Goal: Information Seeking & Learning: Learn about a topic

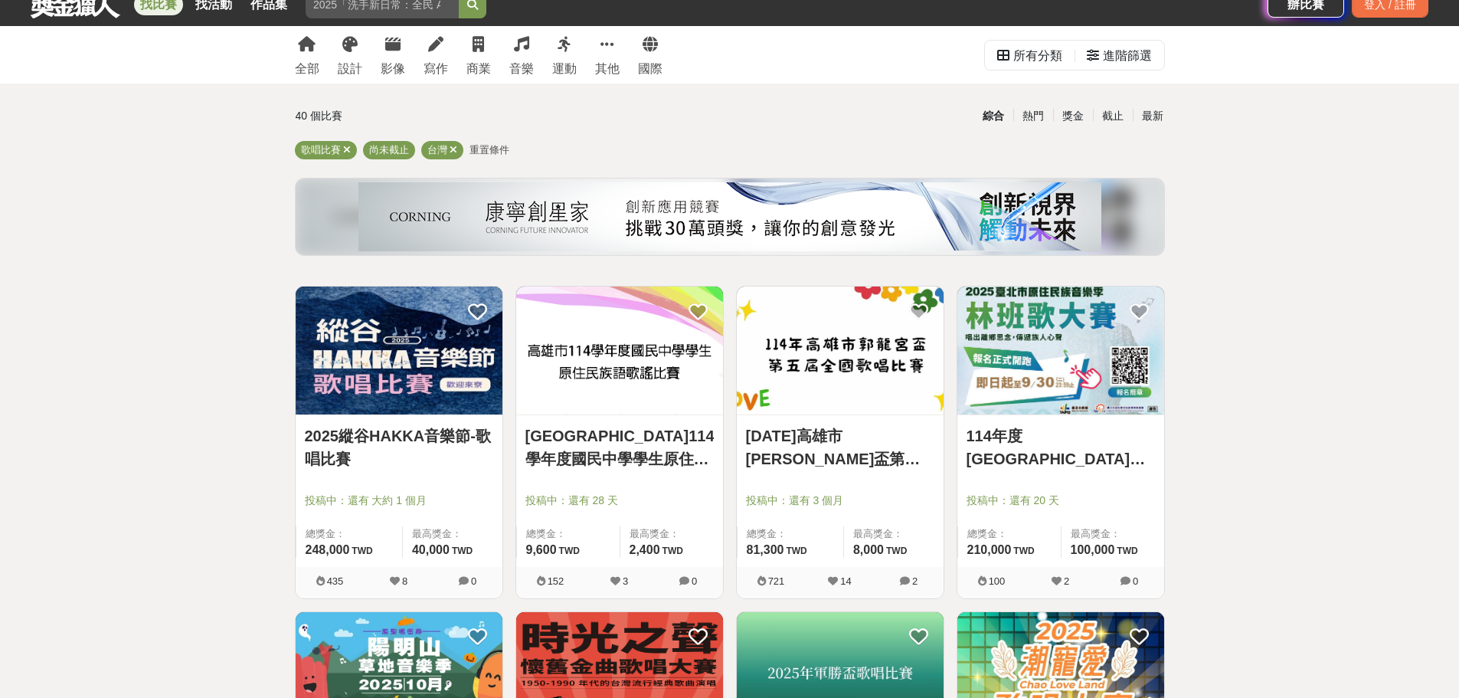
scroll to position [77, 0]
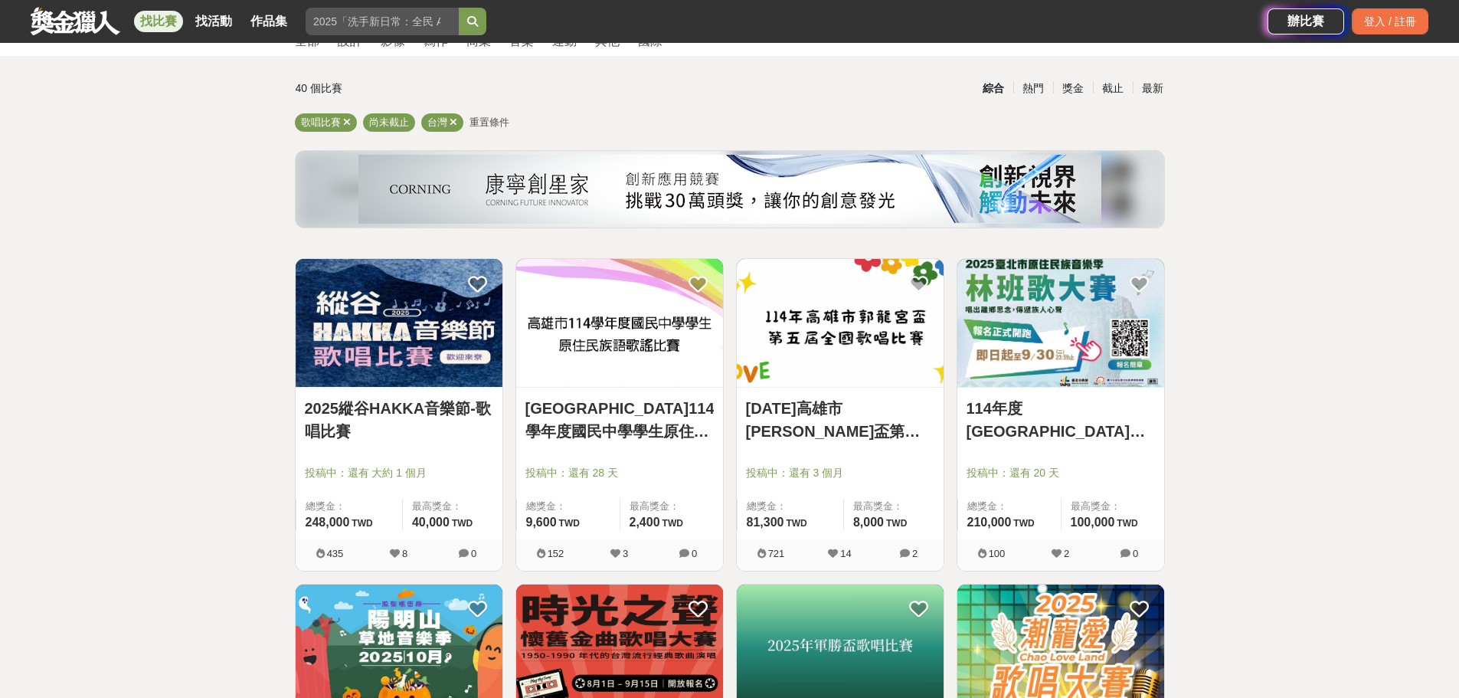
click at [1036, 371] on img at bounding box center [1060, 323] width 207 height 128
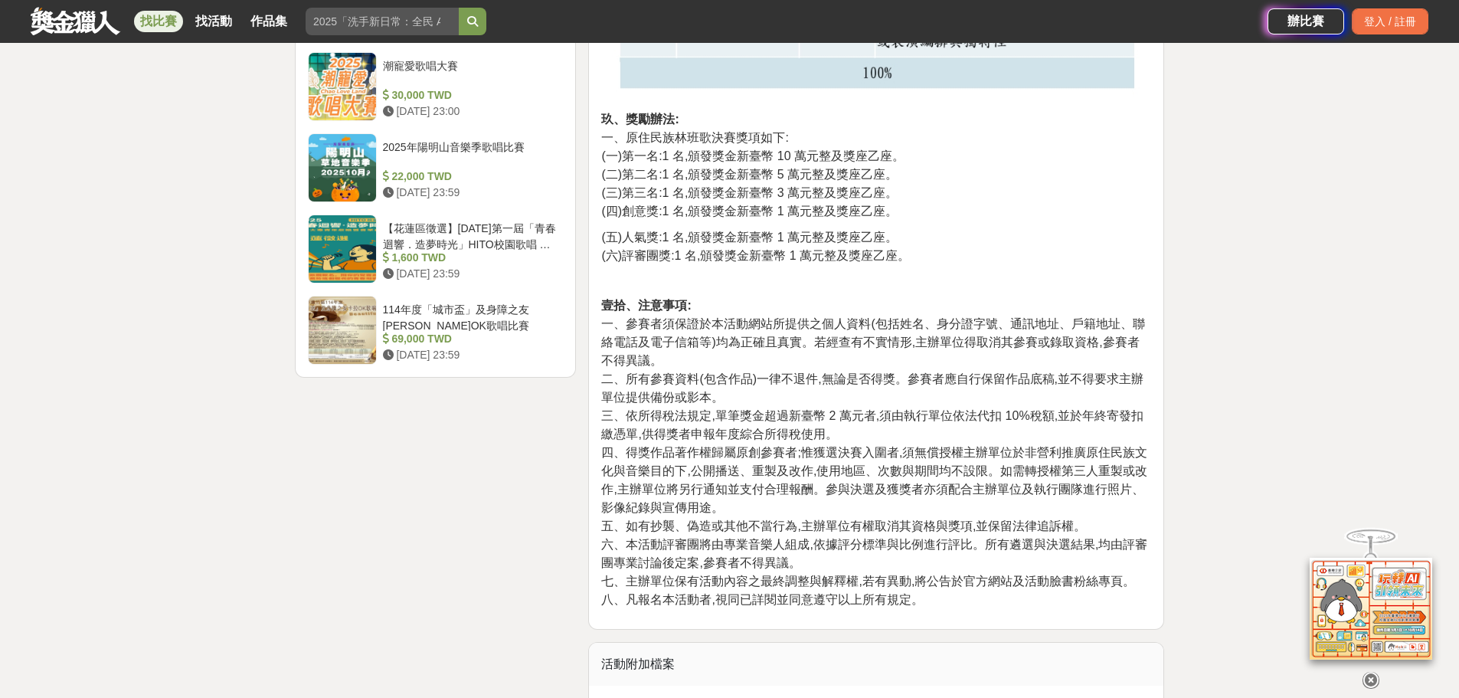
scroll to position [2528, 0]
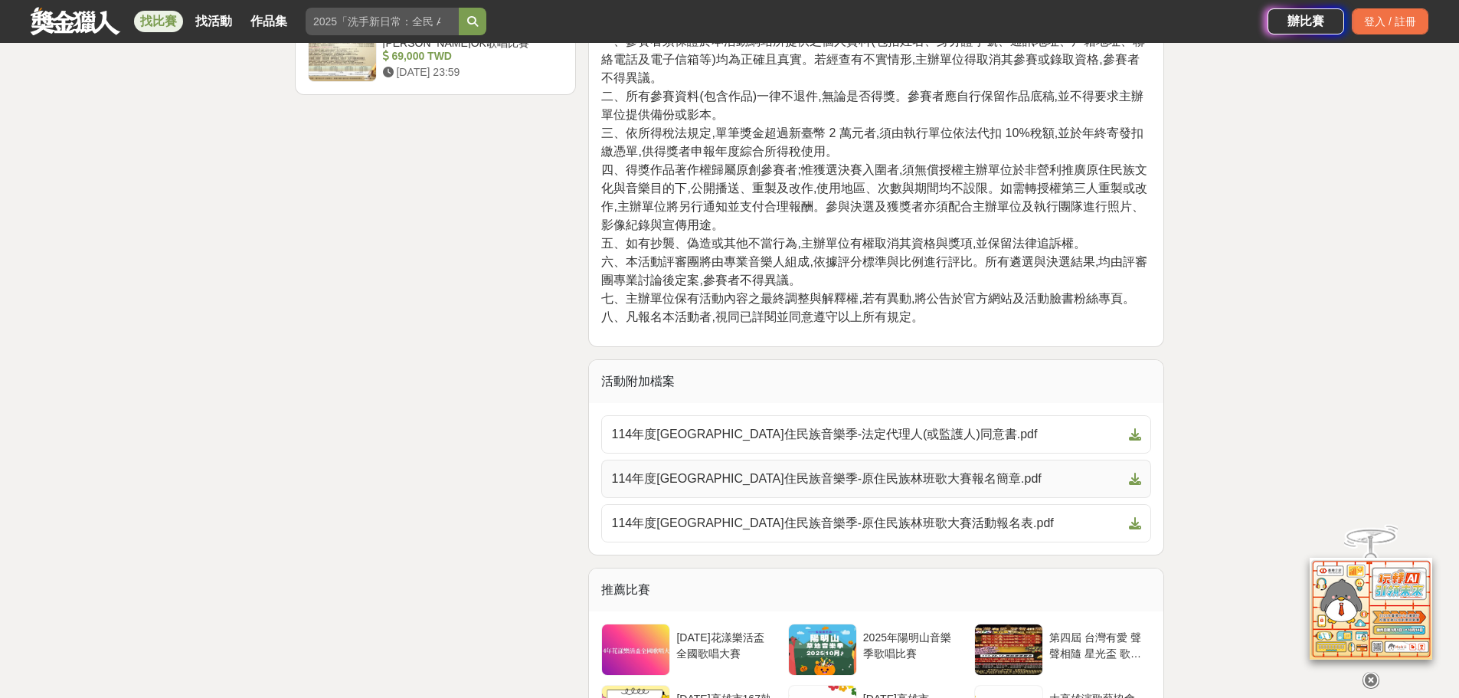
click at [935, 476] on span "114年度[GEOGRAPHIC_DATA]住民族音樂季-原住民族林班歌大賽報名簡章.pdf" at bounding box center [867, 479] width 512 height 18
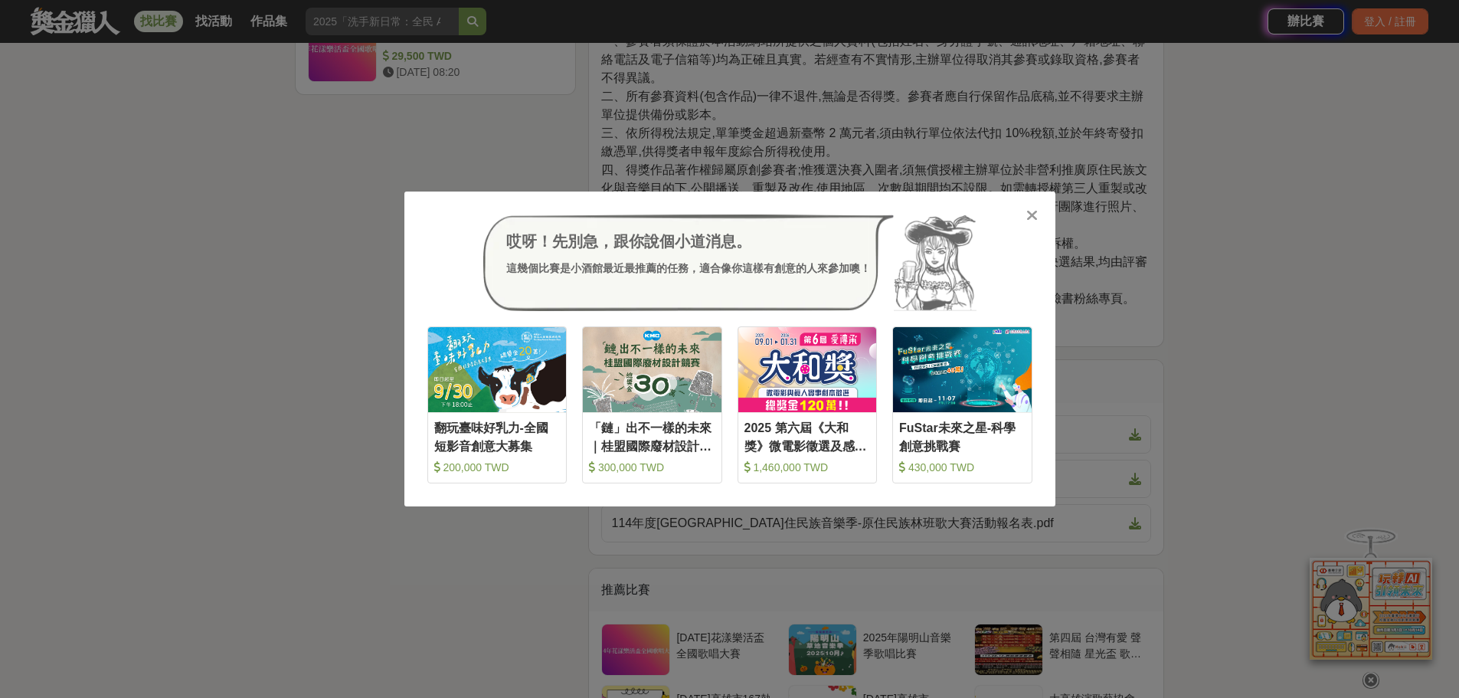
click at [1036, 221] on icon at bounding box center [1031, 215] width 11 height 15
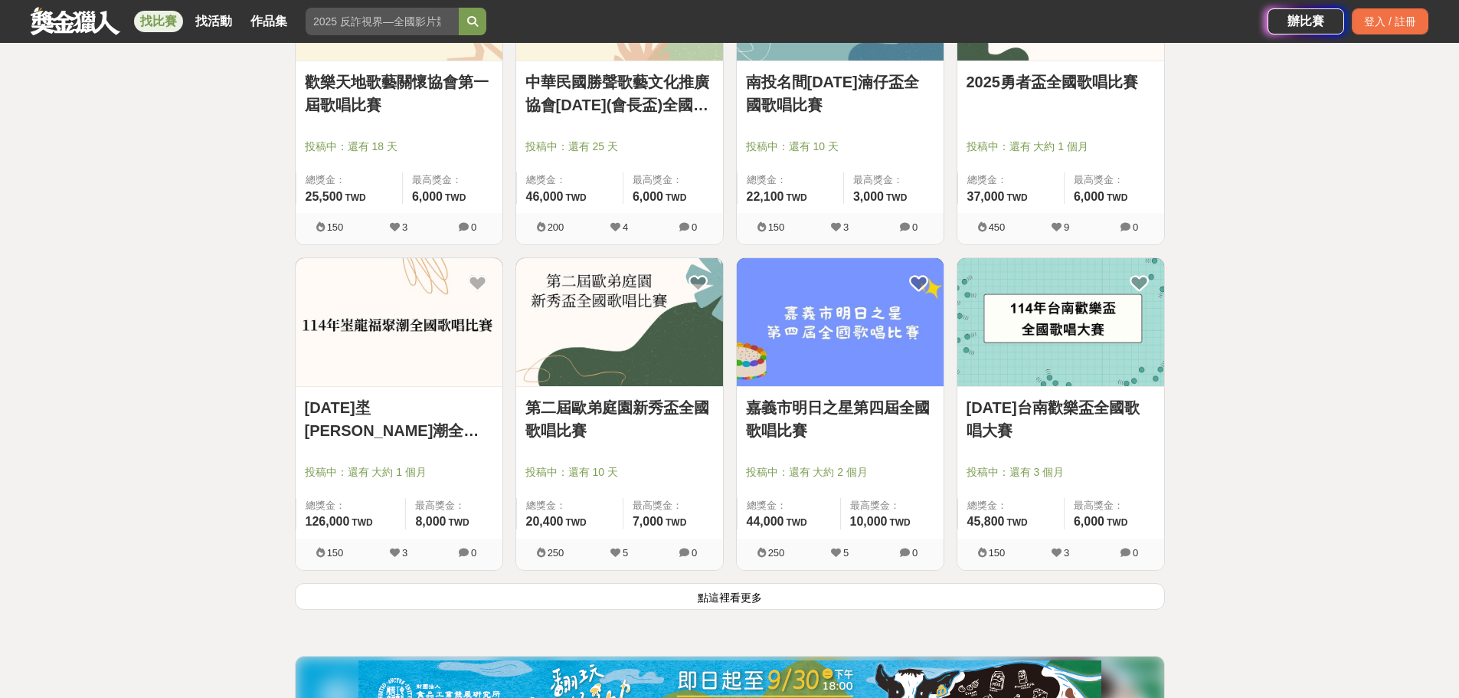
scroll to position [1915, 0]
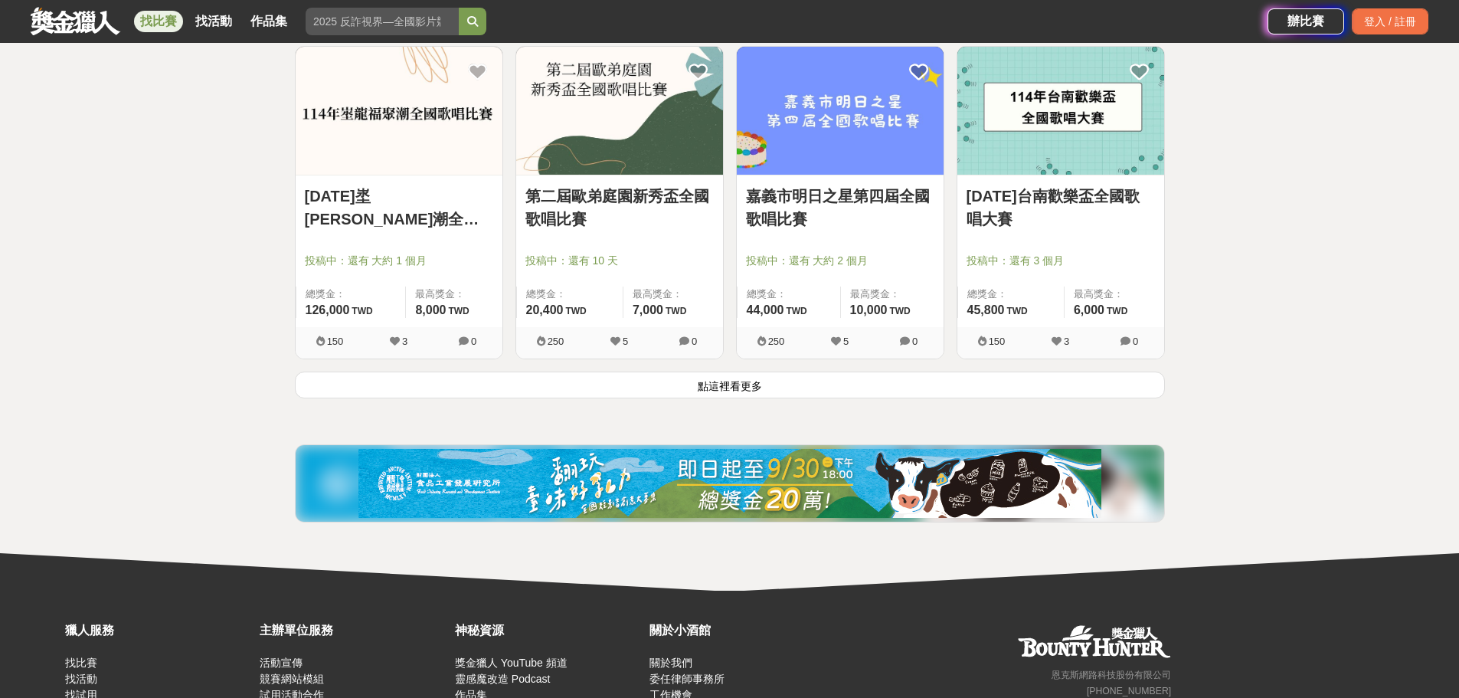
click at [788, 398] on button "點這裡看更多" at bounding box center [730, 385] width 870 height 27
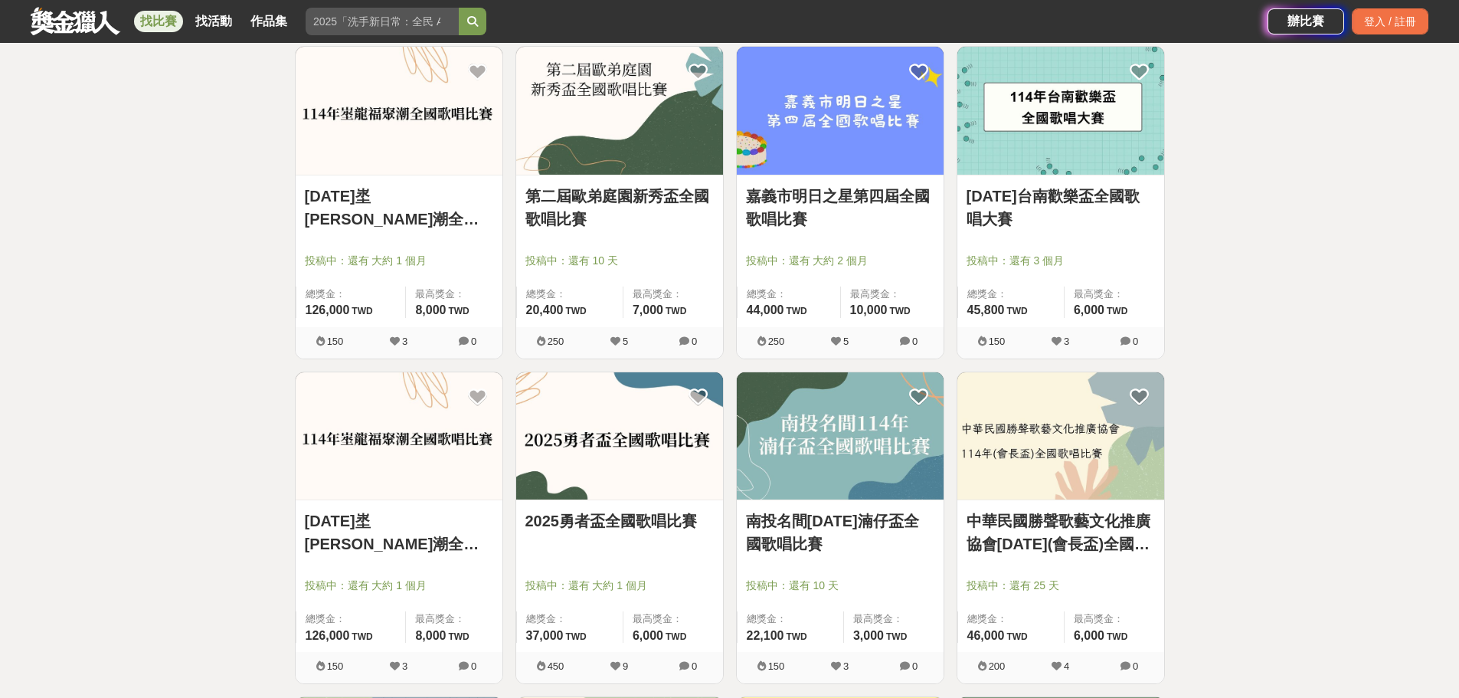
click at [636, 153] on img at bounding box center [619, 111] width 207 height 128
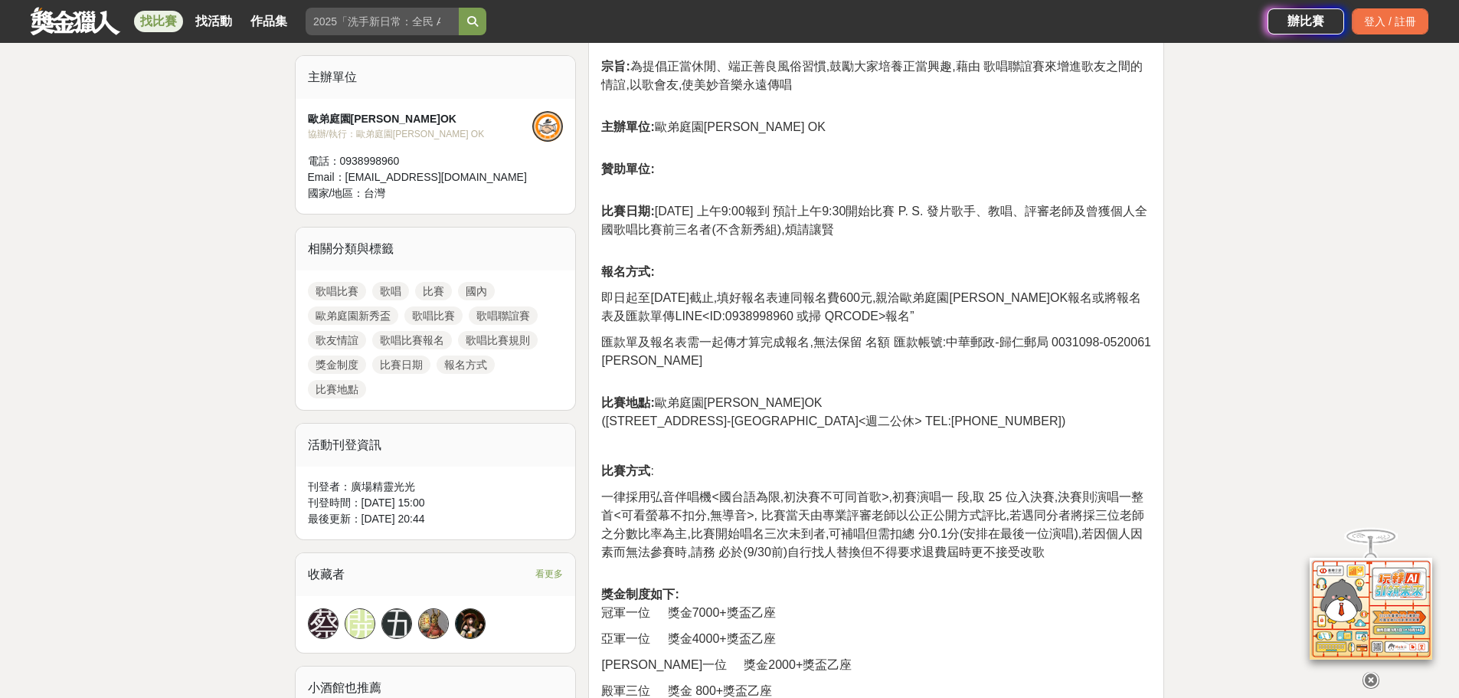
scroll to position [519, 0]
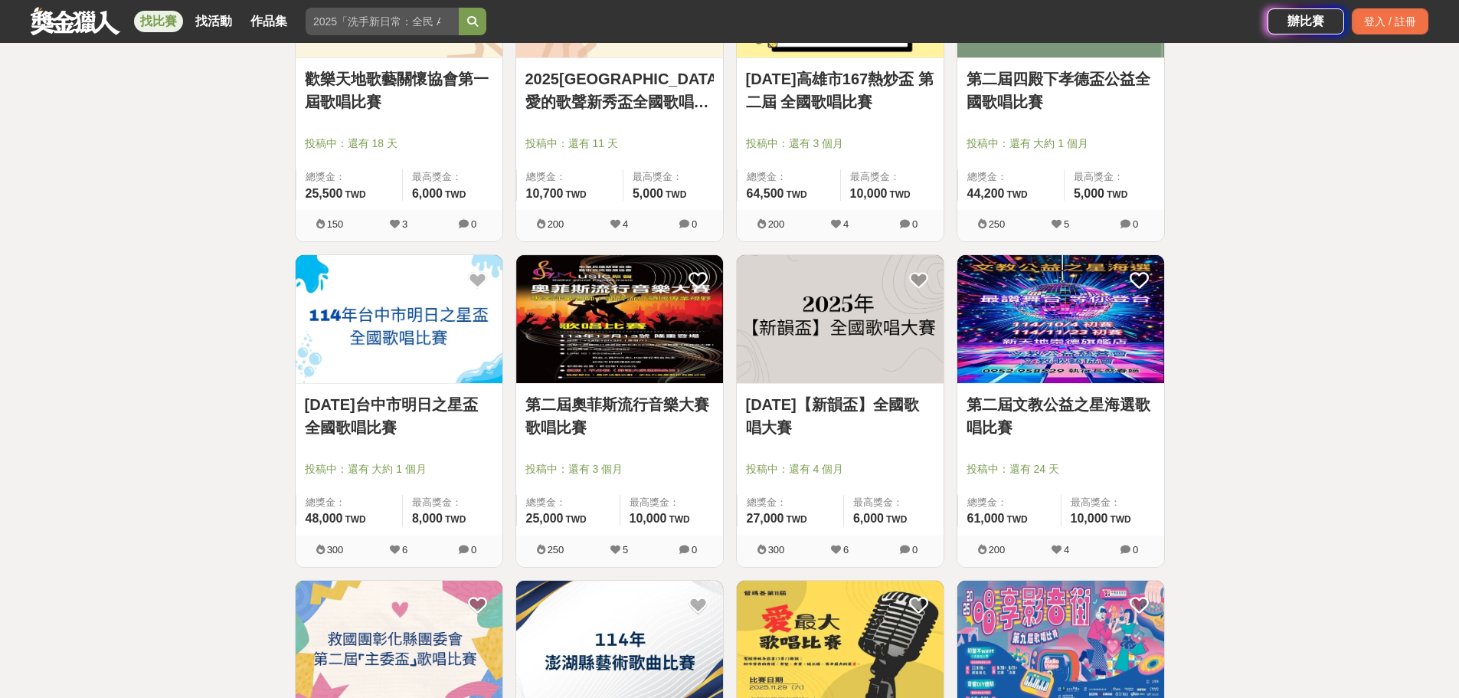
scroll to position [2709, 0]
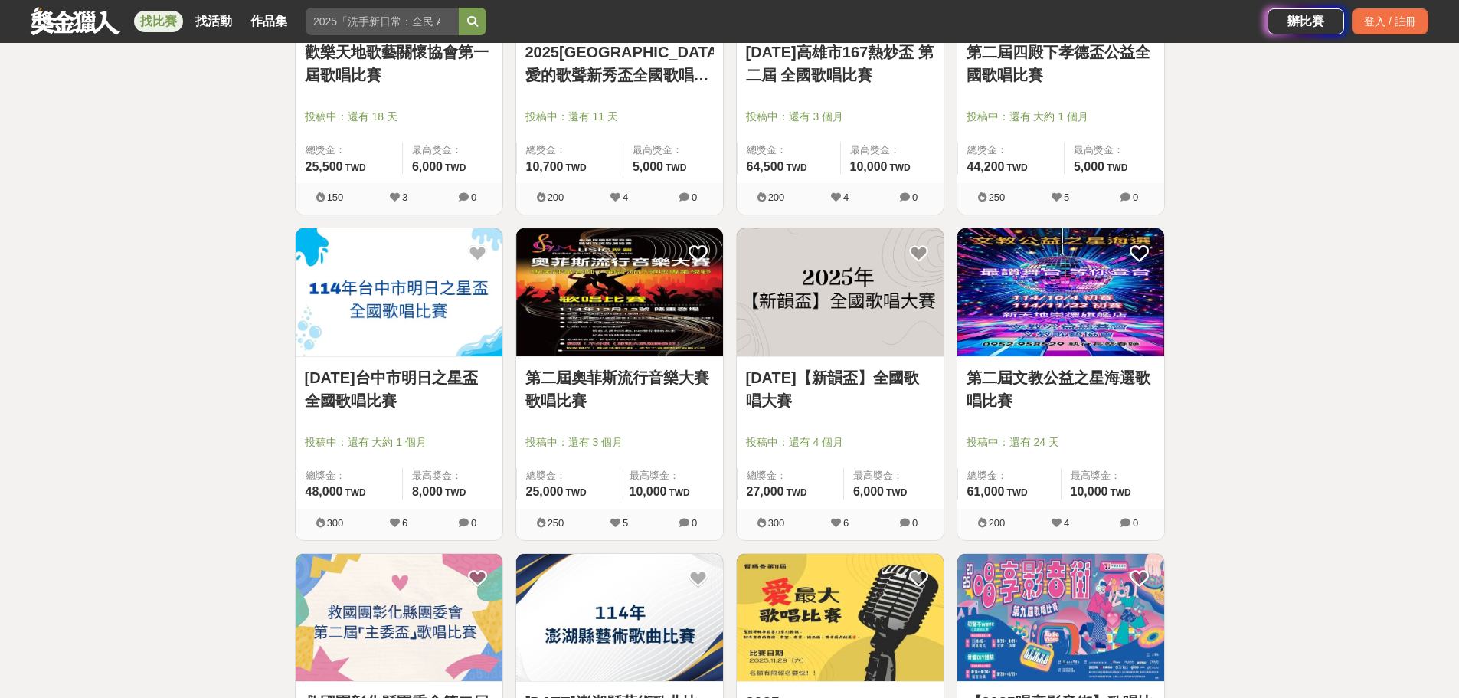
click at [1047, 334] on img at bounding box center [1060, 292] width 207 height 128
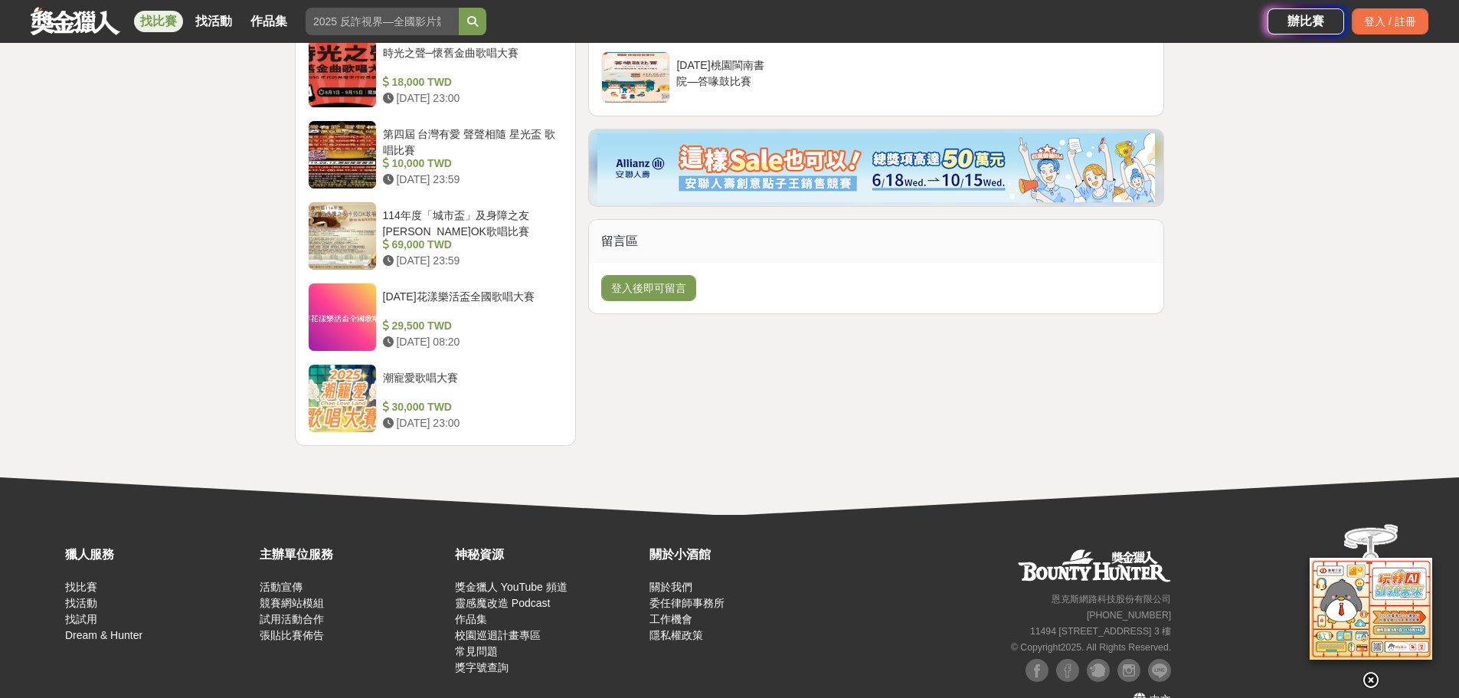
scroll to position [1141, 0]
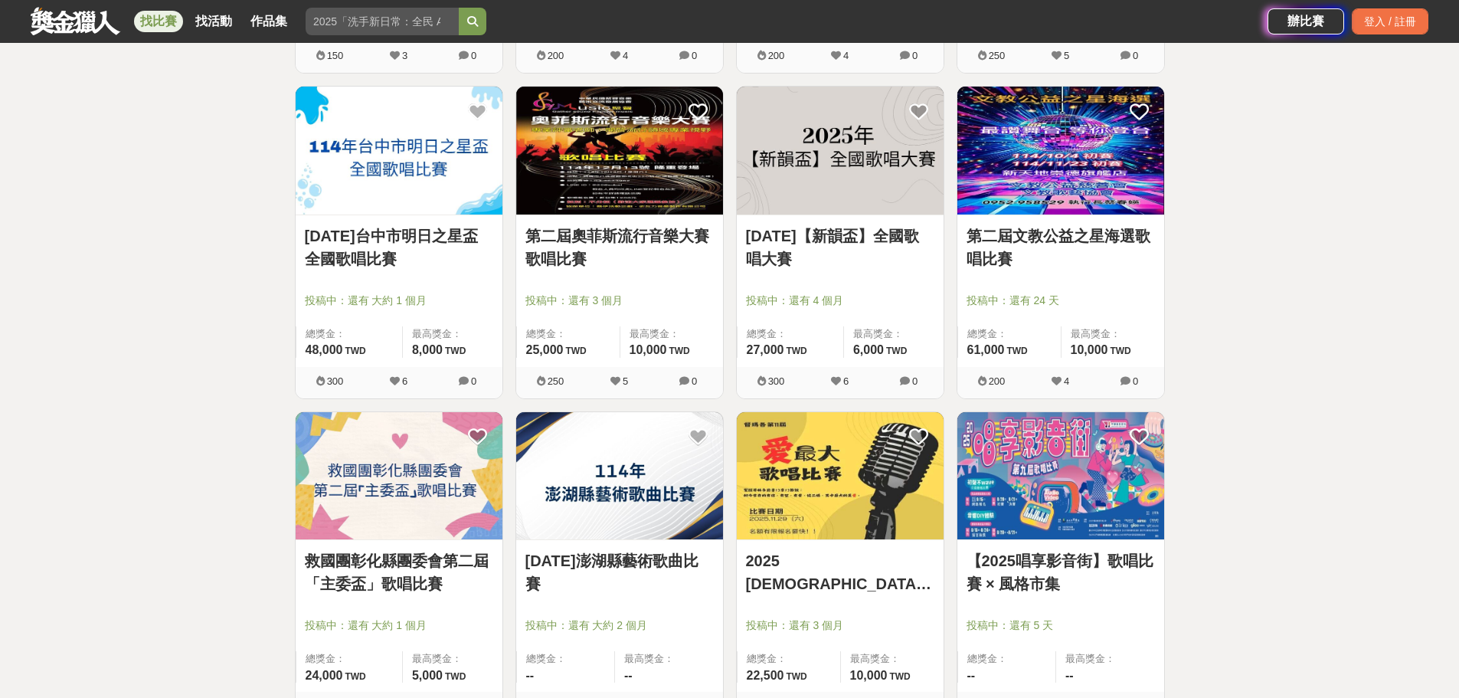
scroll to position [2862, 0]
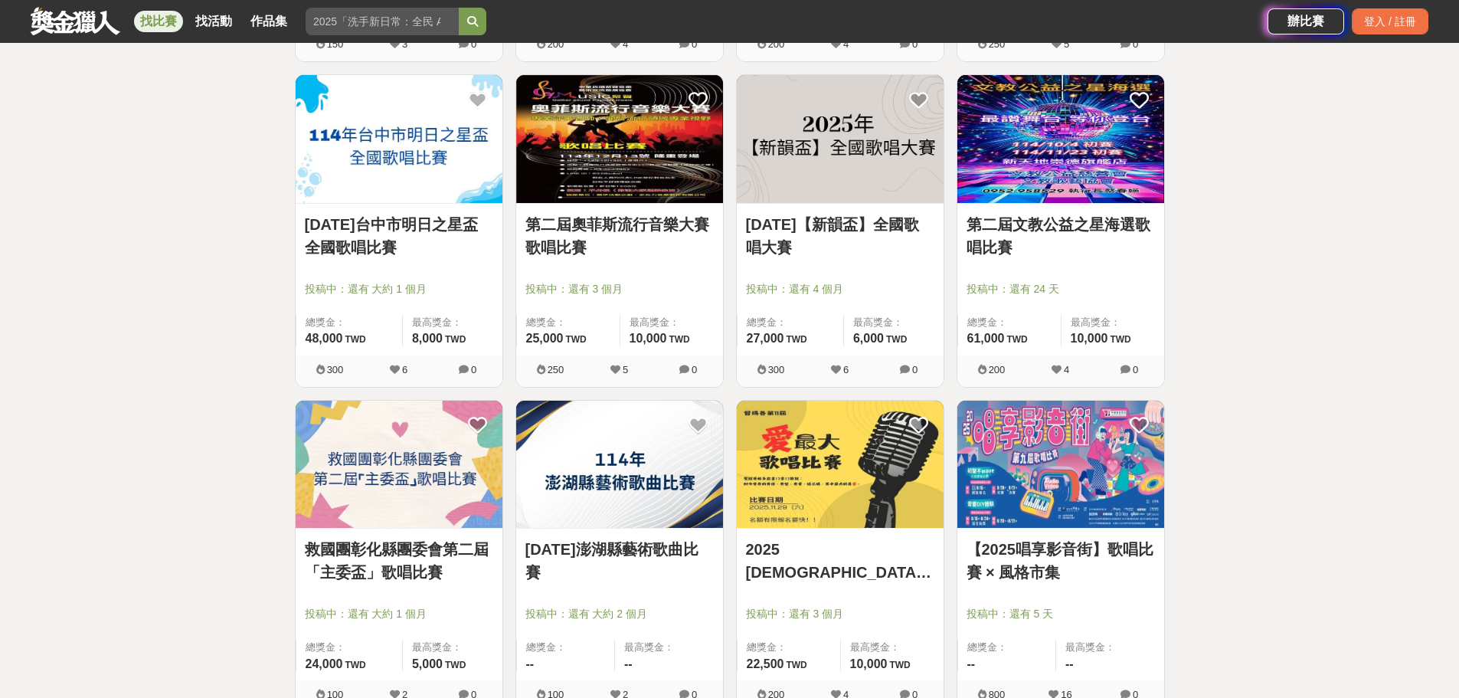
click at [408, 497] on img at bounding box center [399, 465] width 207 height 128
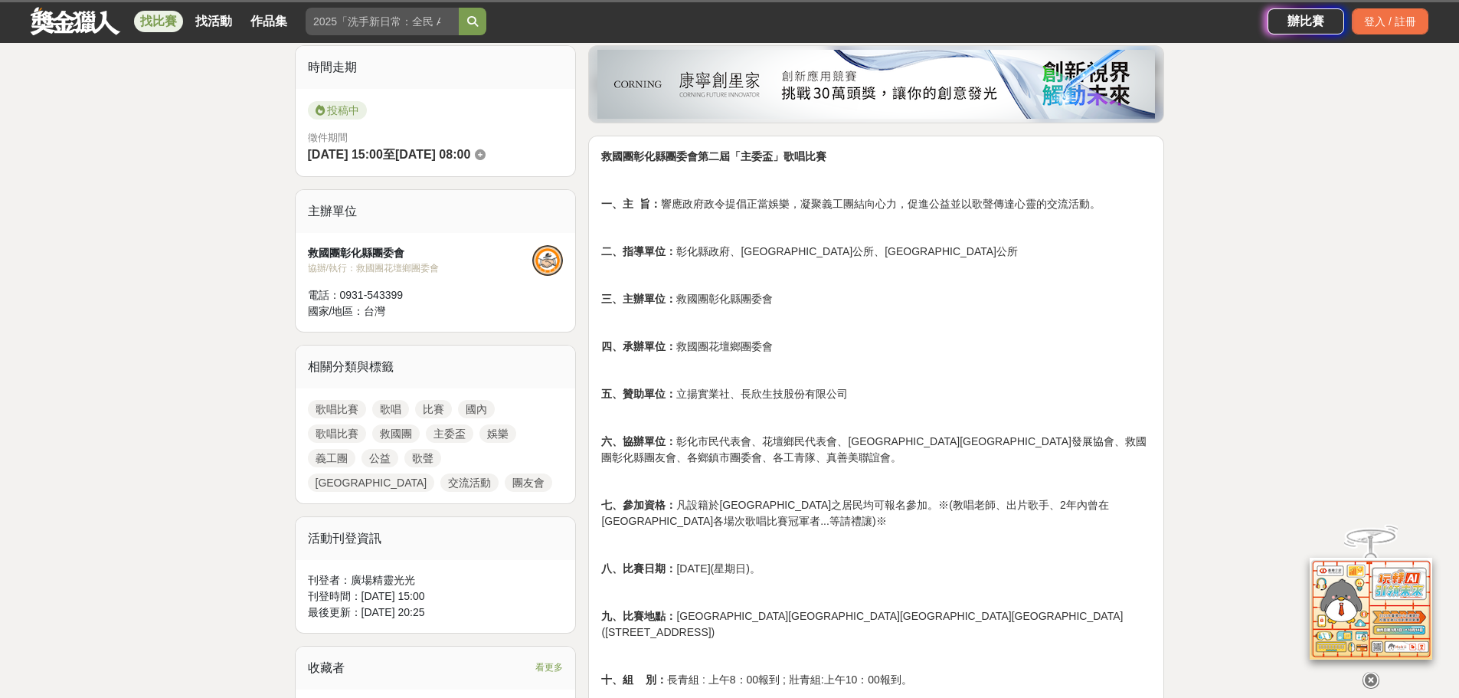
scroll to position [613, 0]
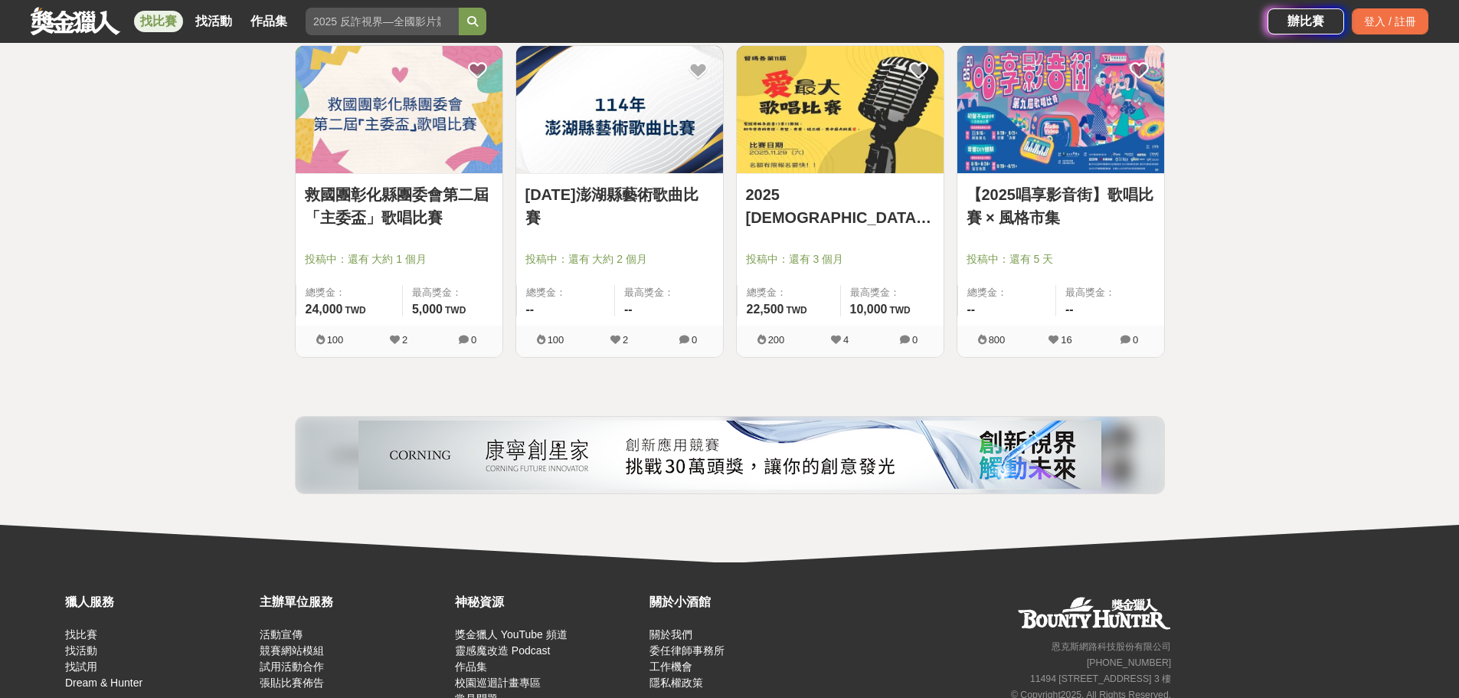
scroll to position [3070, 0]
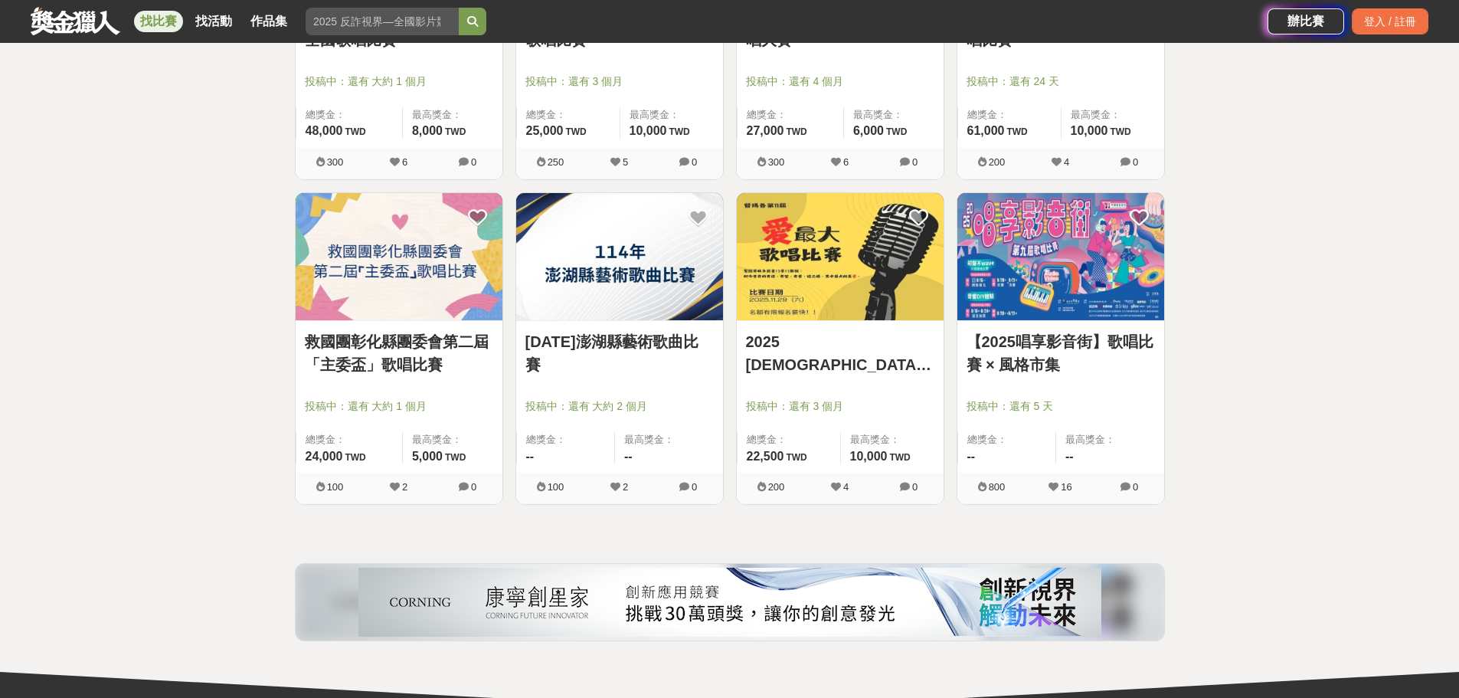
click at [842, 311] on img at bounding box center [840, 257] width 207 height 128
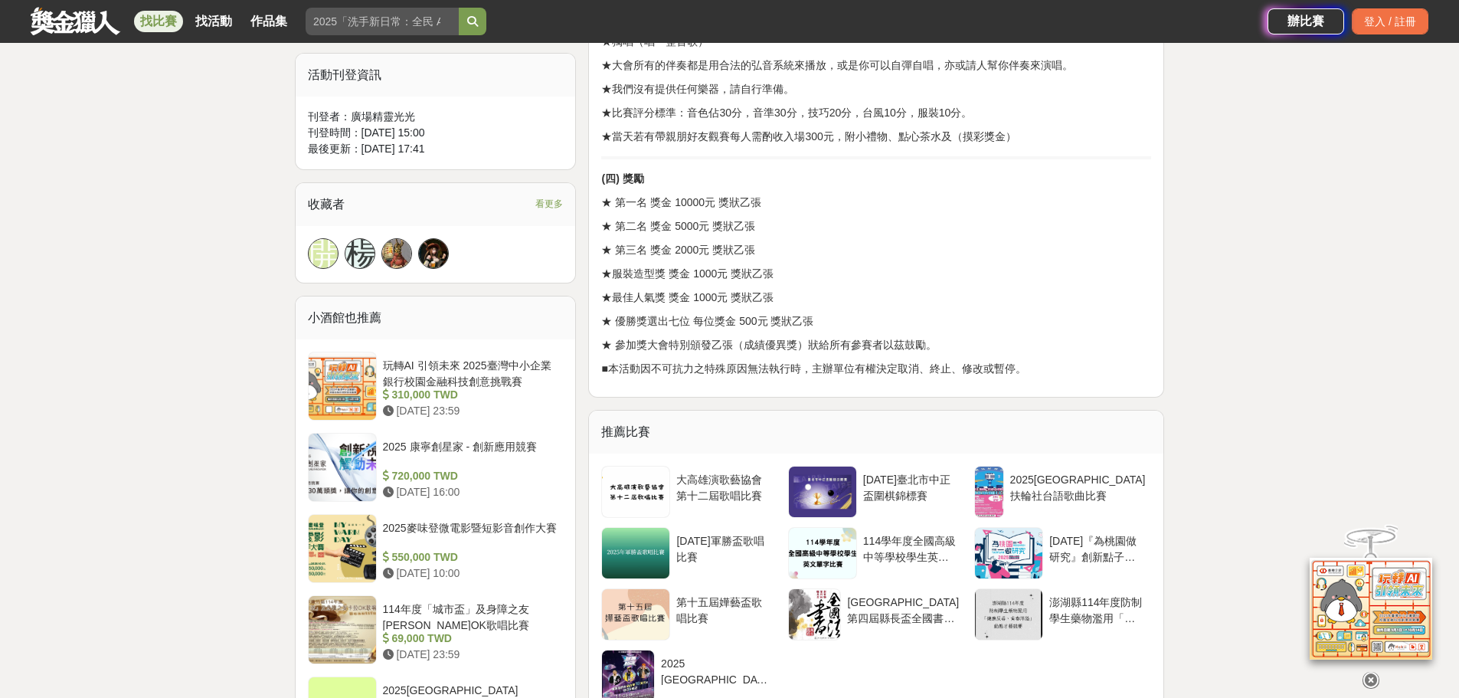
scroll to position [1226, 0]
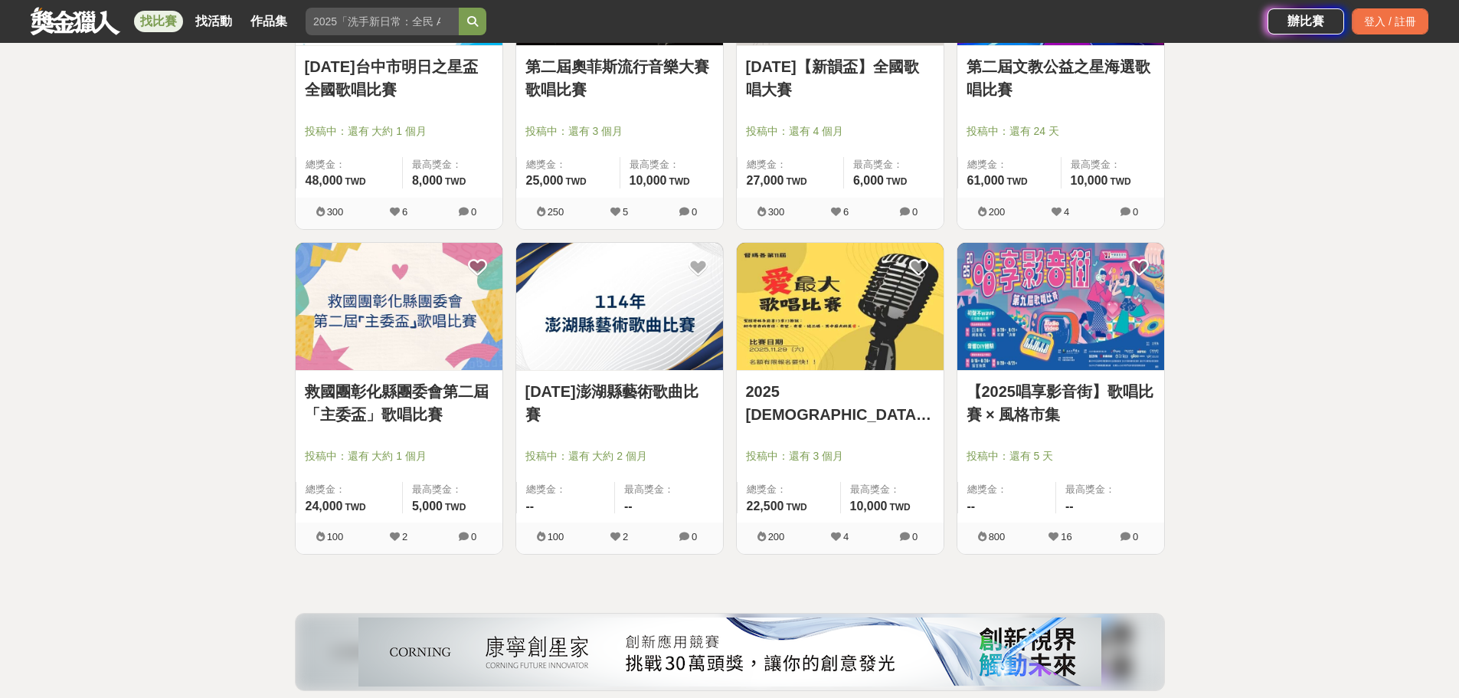
scroll to position [2993, 0]
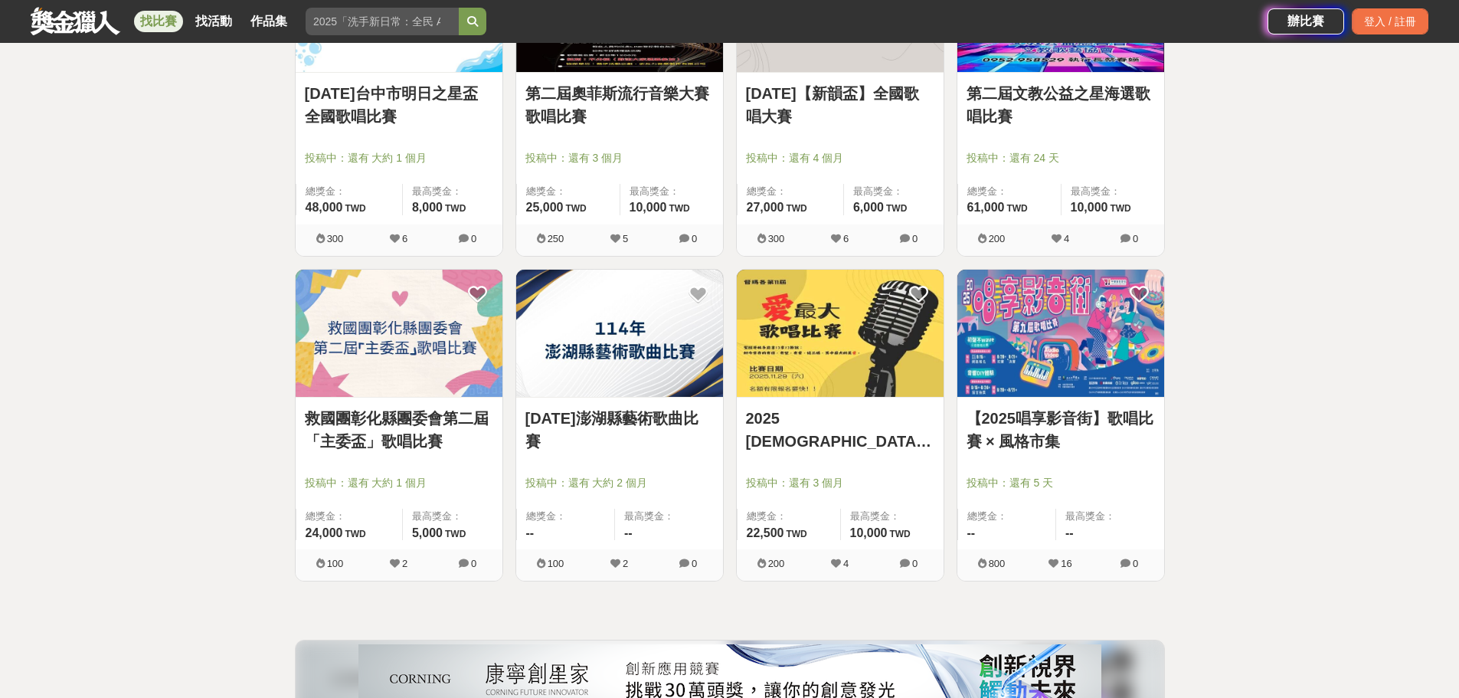
click at [635, 356] on img at bounding box center [619, 334] width 207 height 128
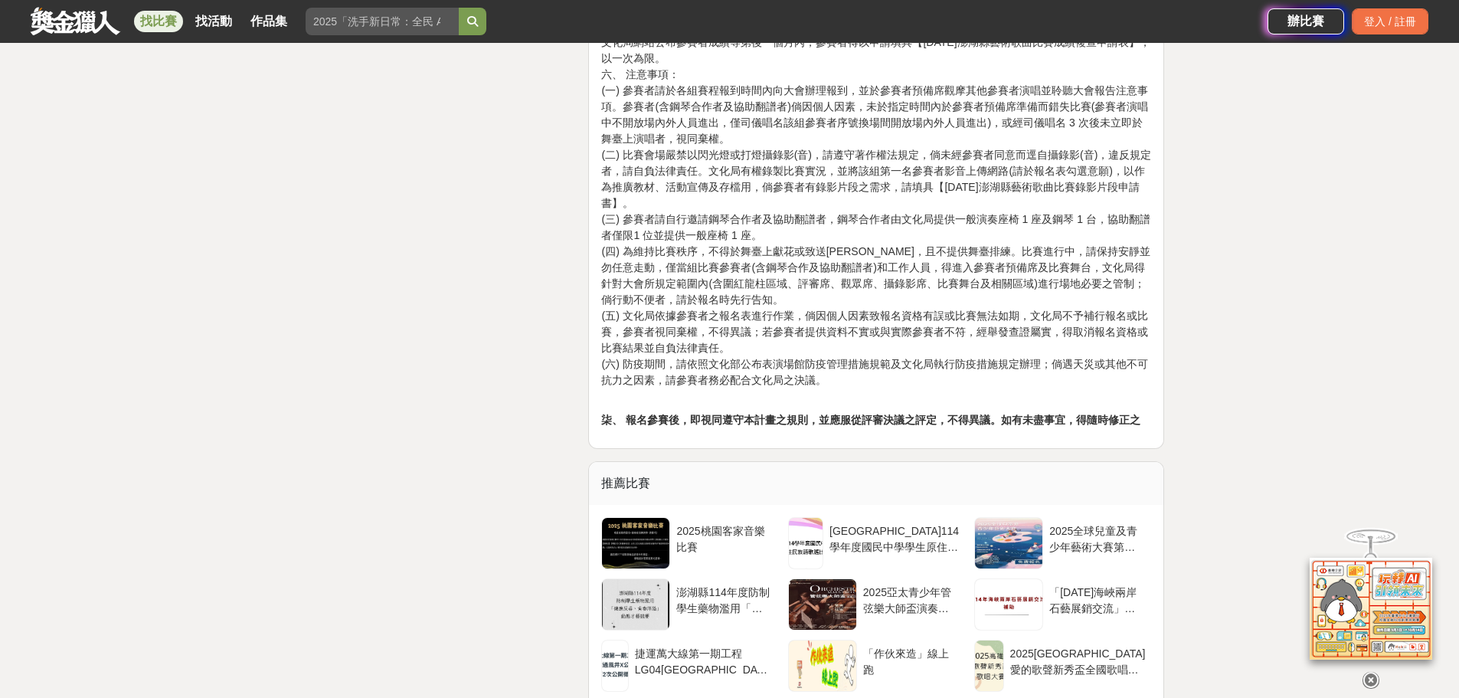
scroll to position [2790, 0]
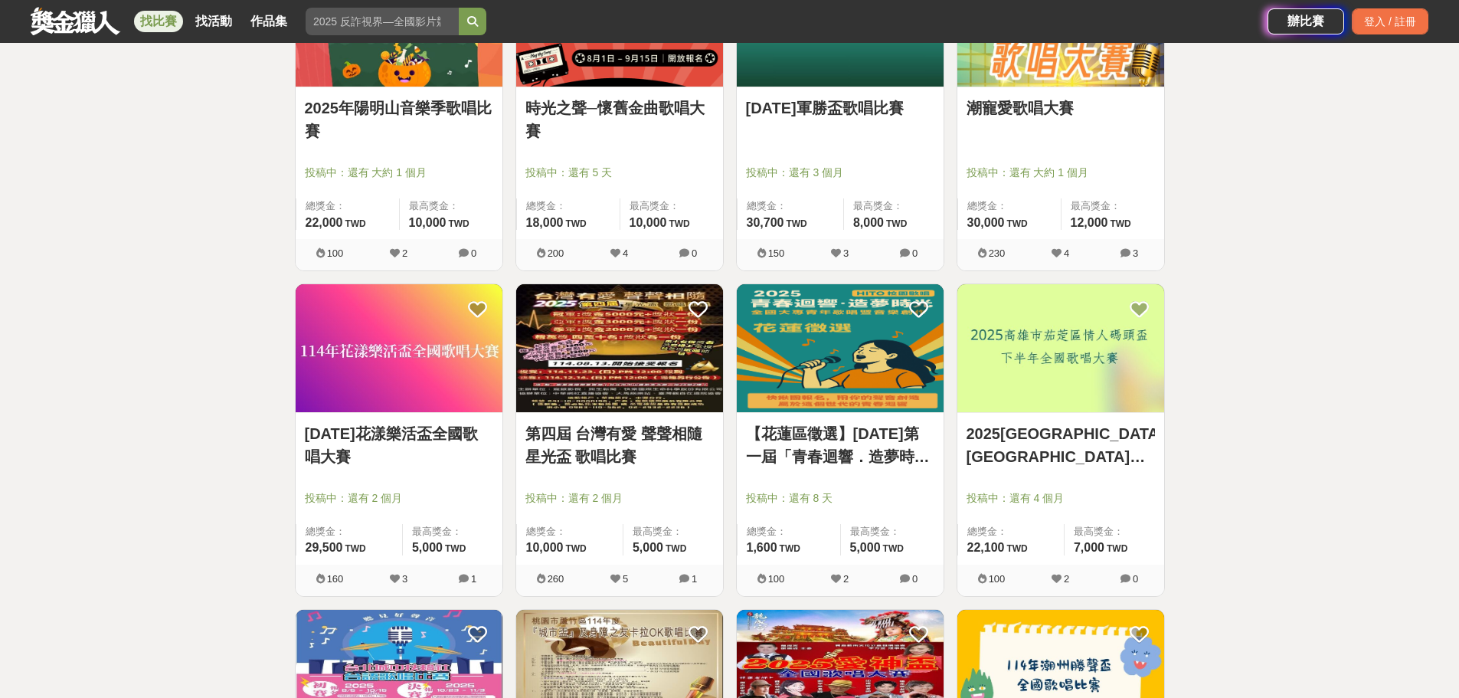
scroll to position [696, 0]
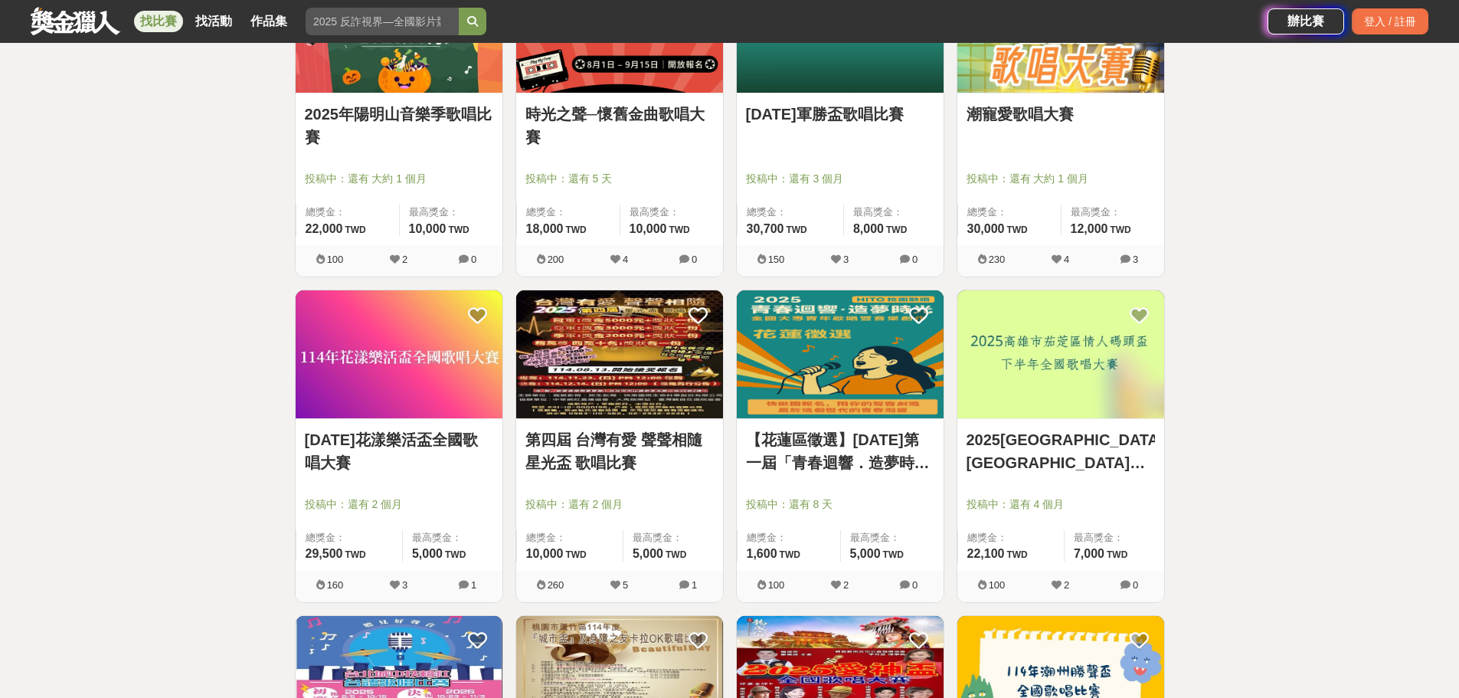
click at [822, 352] on img at bounding box center [840, 354] width 207 height 128
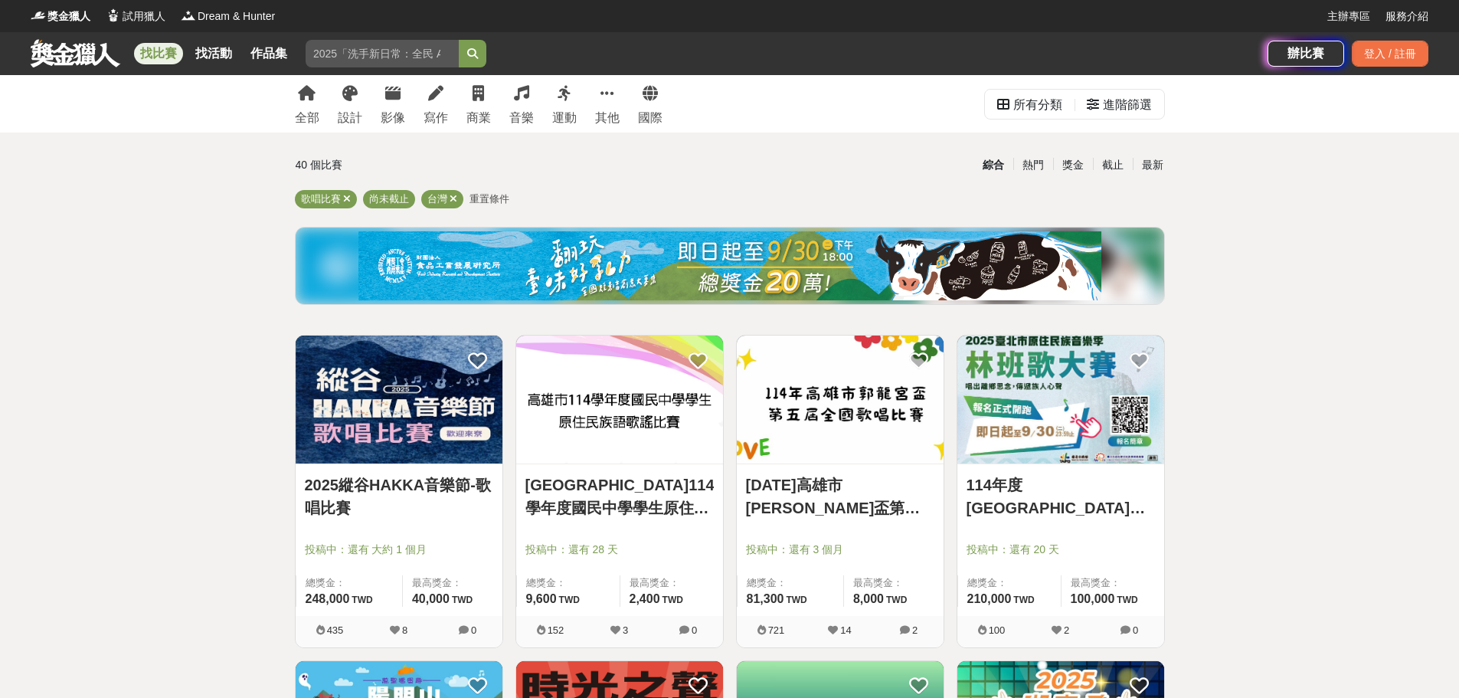
click at [355, 422] on img at bounding box center [399, 399] width 207 height 128
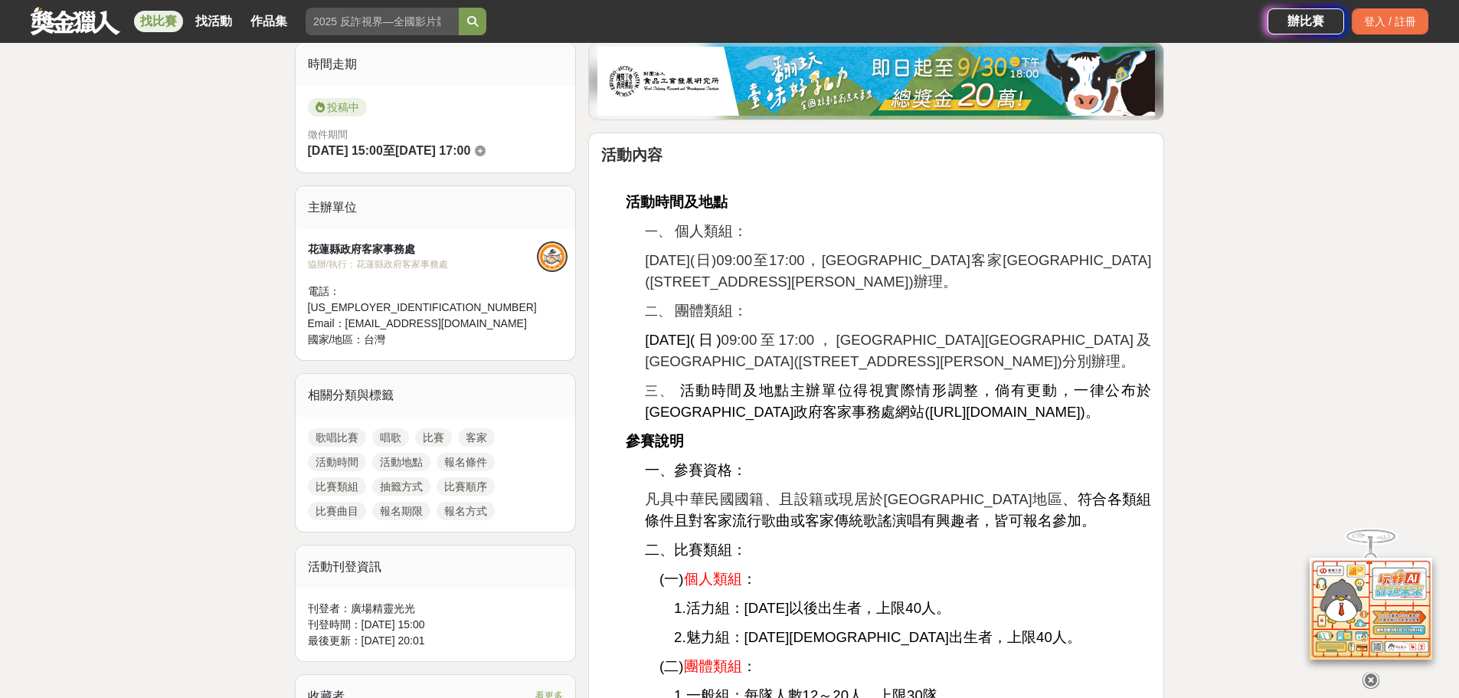
scroll to position [460, 0]
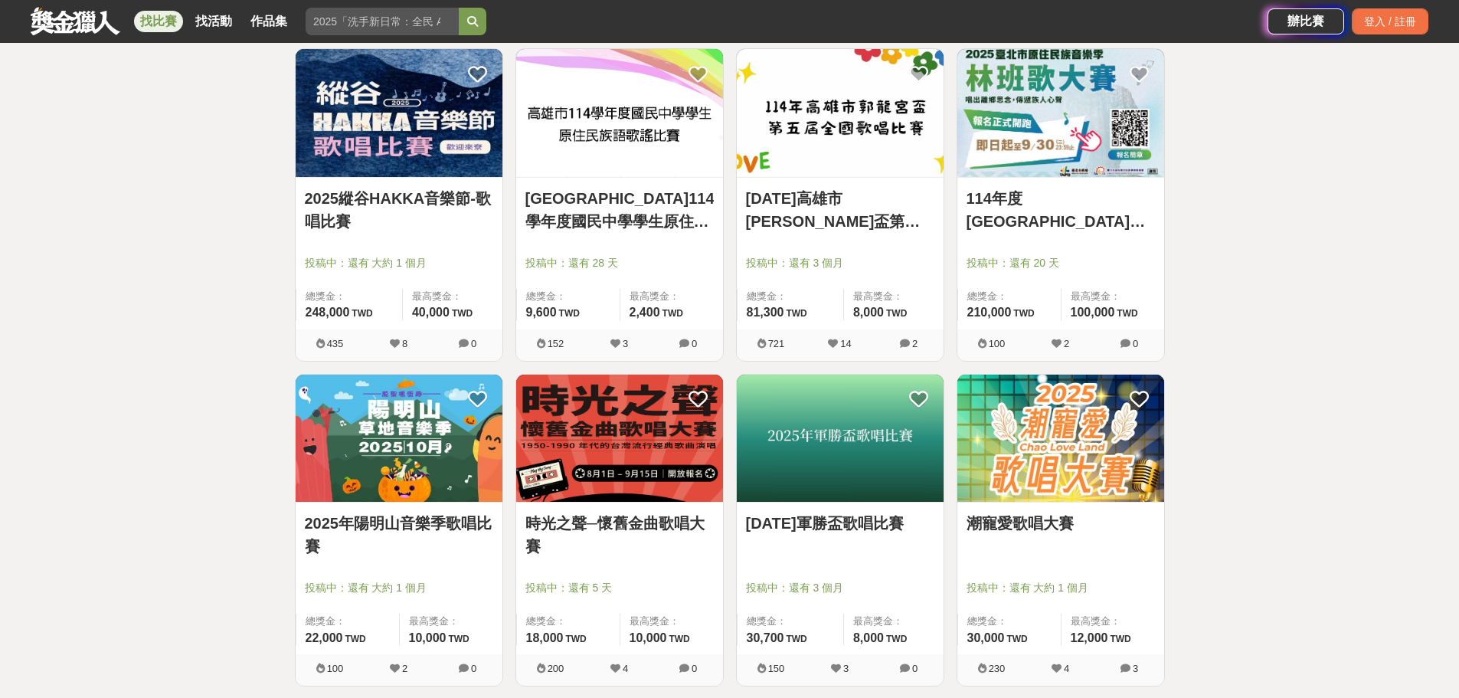
scroll to position [536, 0]
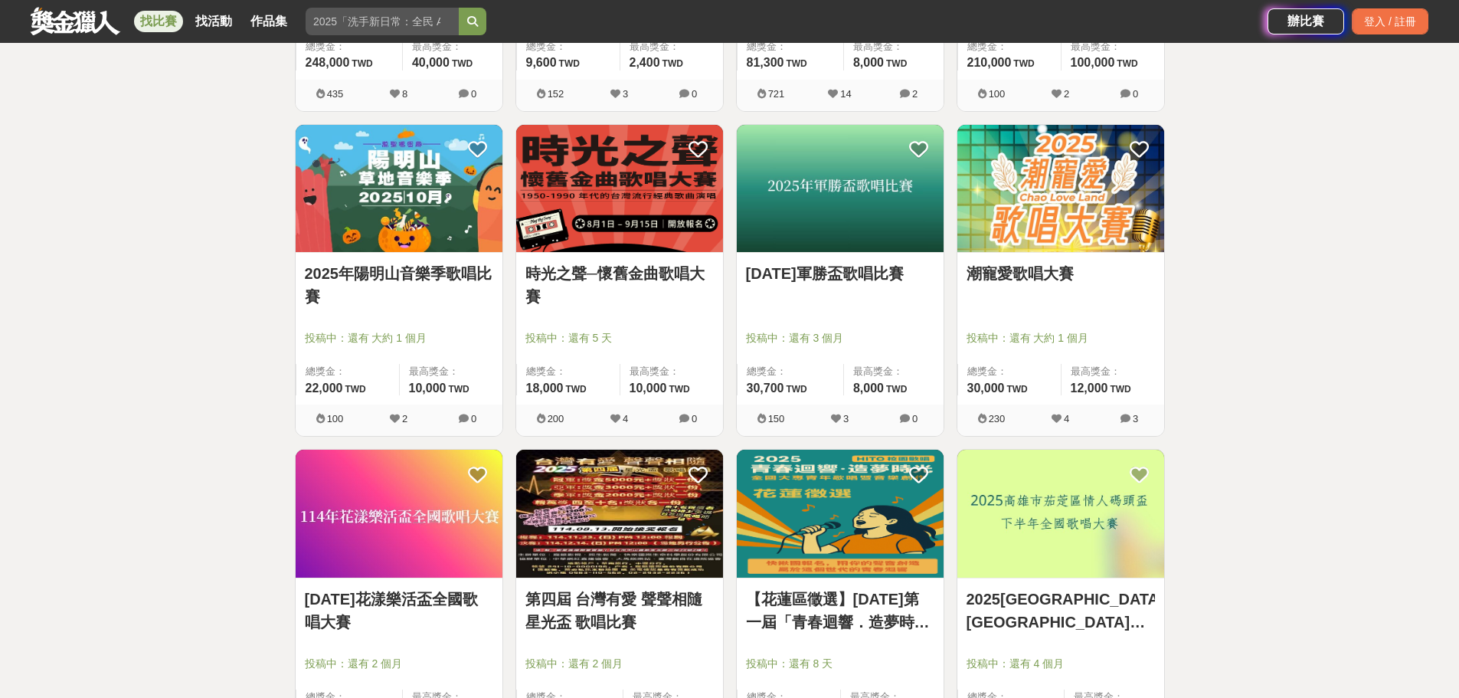
click at [393, 211] on img at bounding box center [399, 189] width 207 height 128
